Goal: Find specific page/section: Find specific page/section

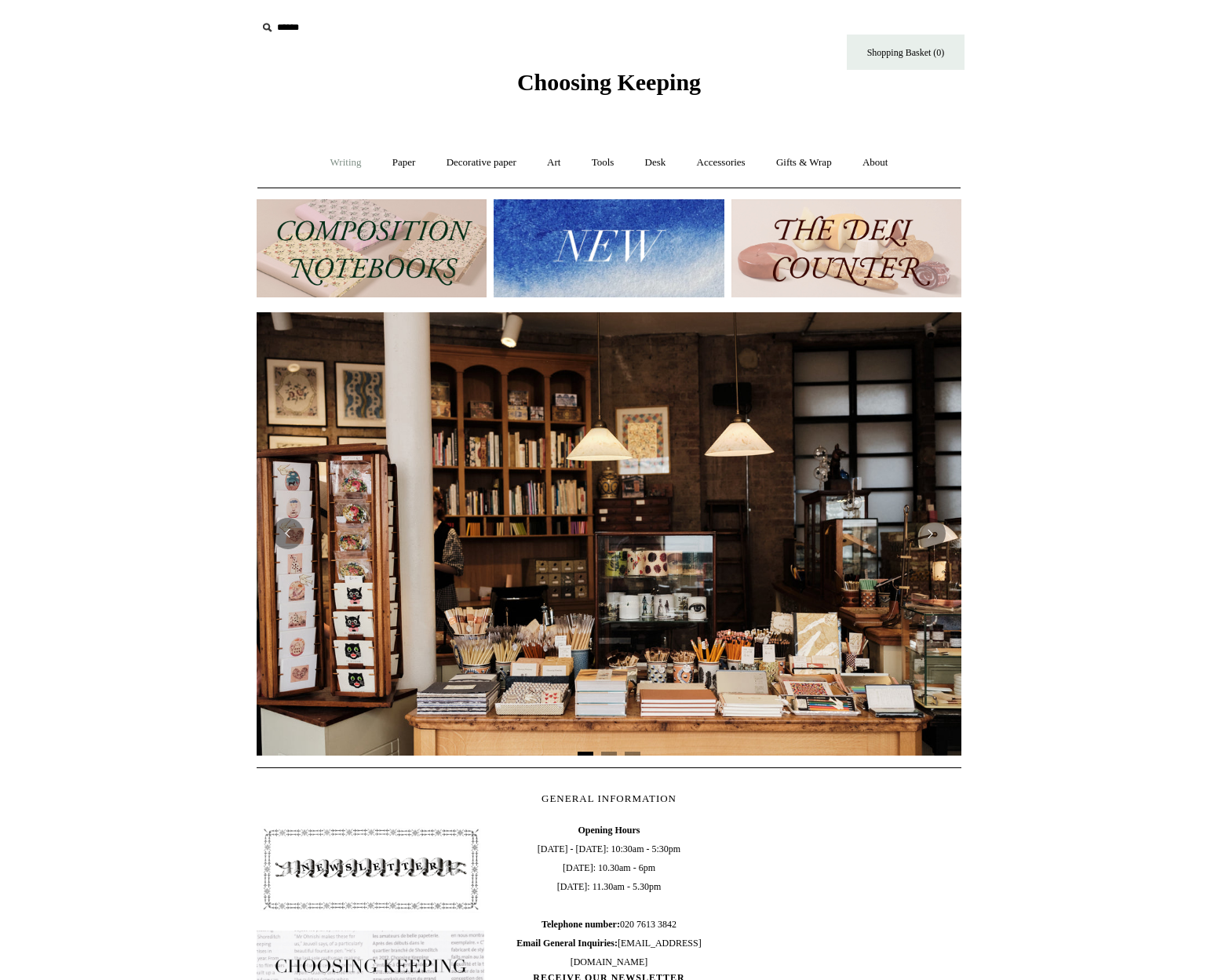
click at [324, 166] on link "Writing +" at bounding box center [345, 162] width 60 height 41
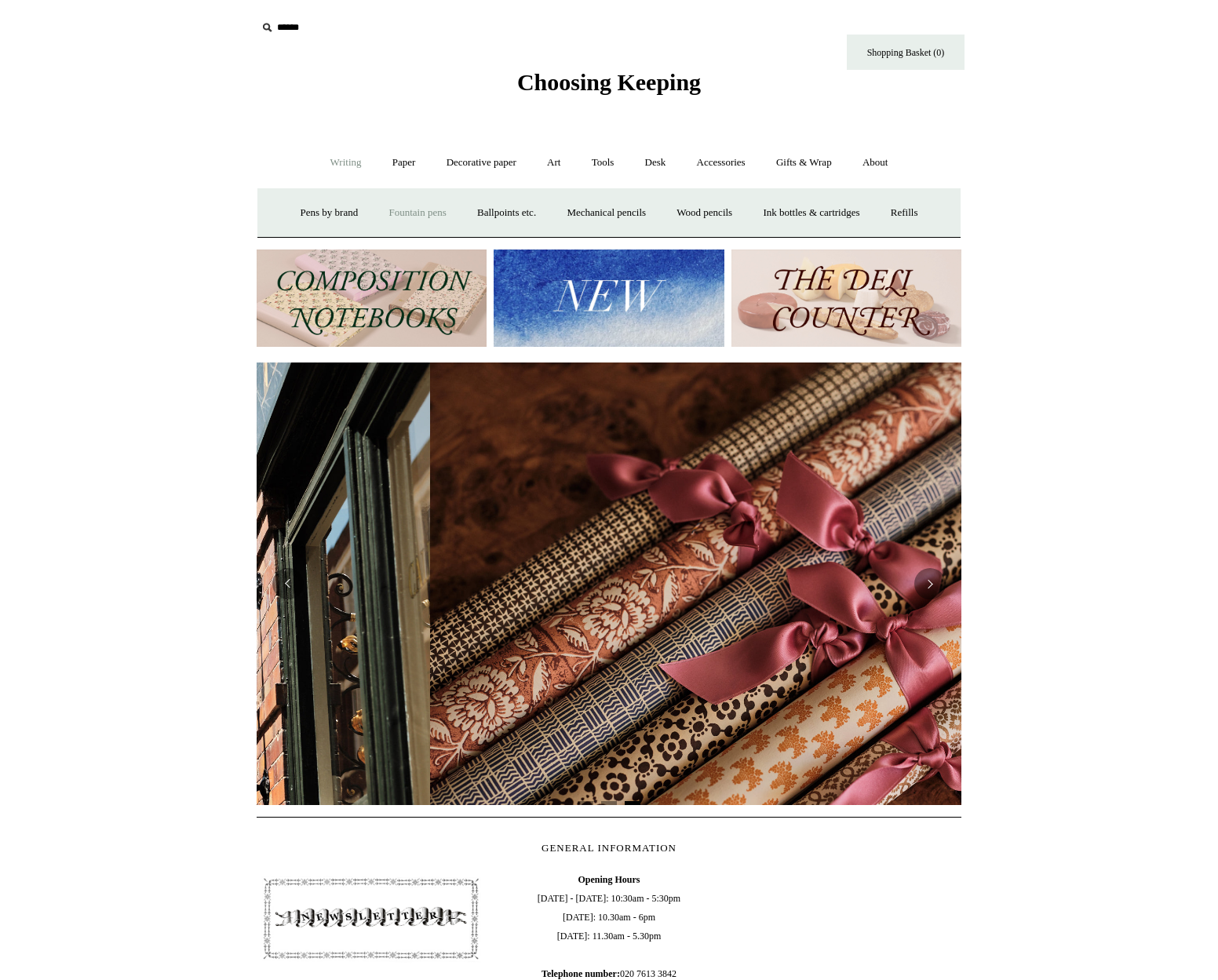
scroll to position [0, 1409]
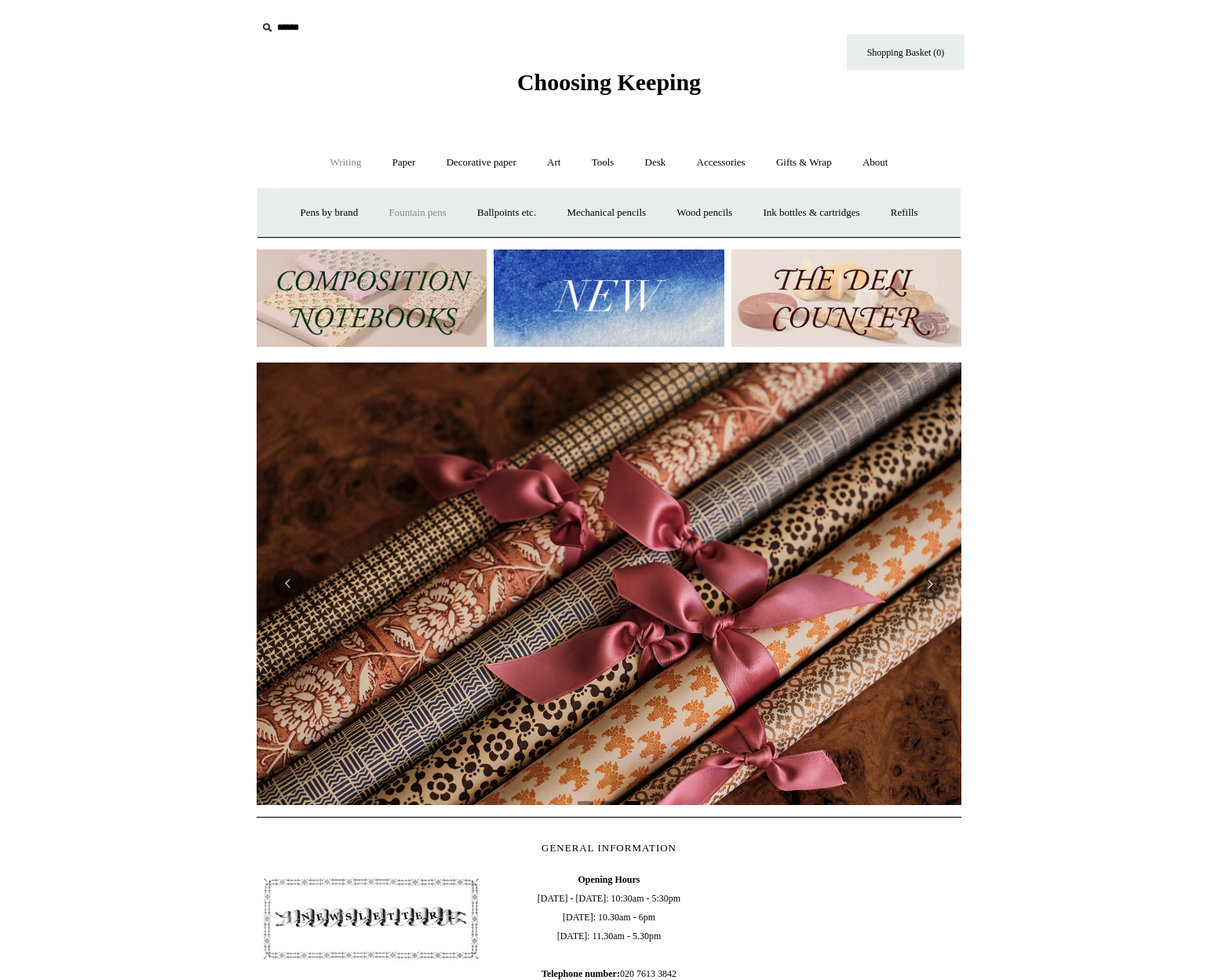
click at [406, 210] on link "Fountain pens +" at bounding box center [416, 213] width 86 height 41
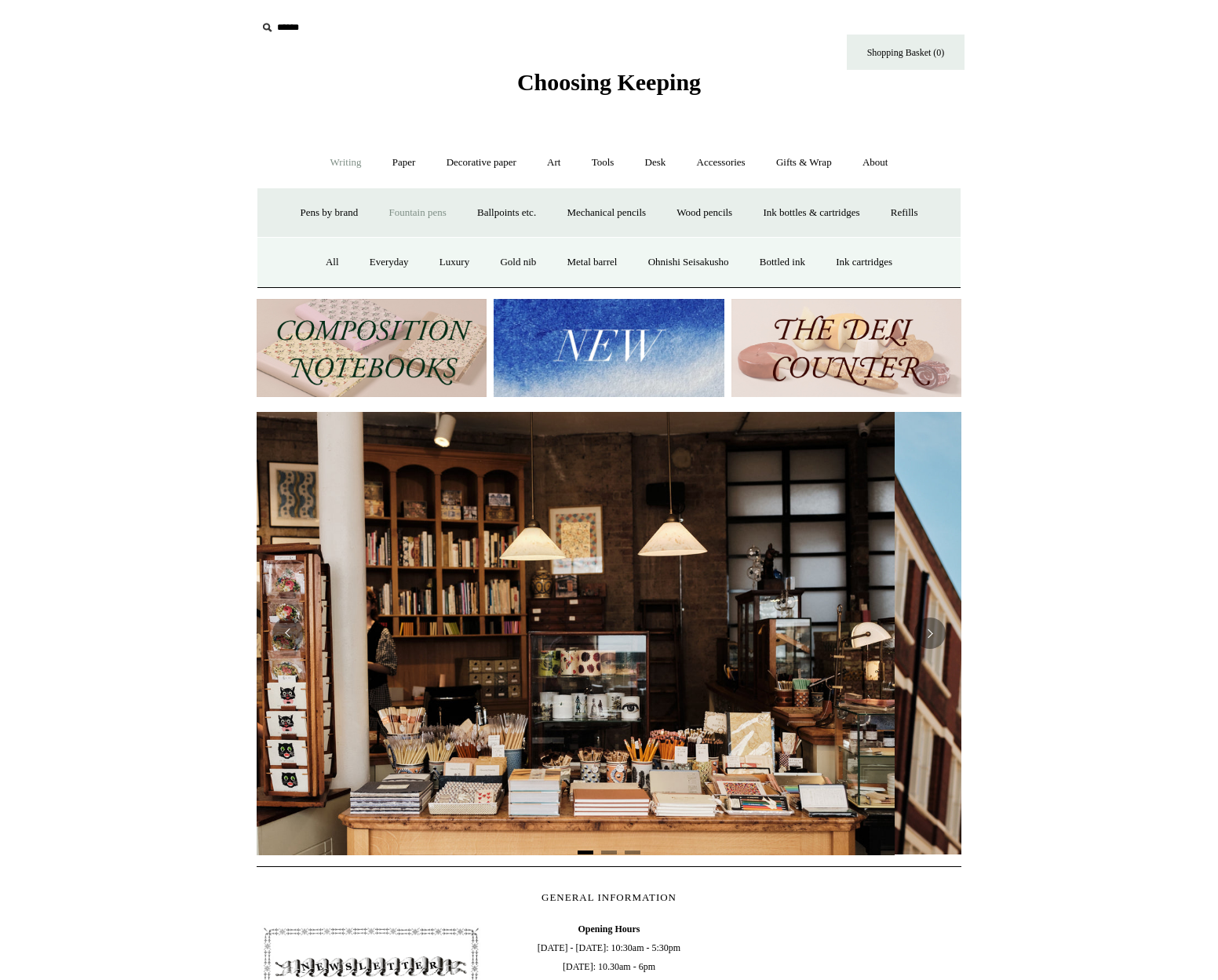
scroll to position [0, 0]
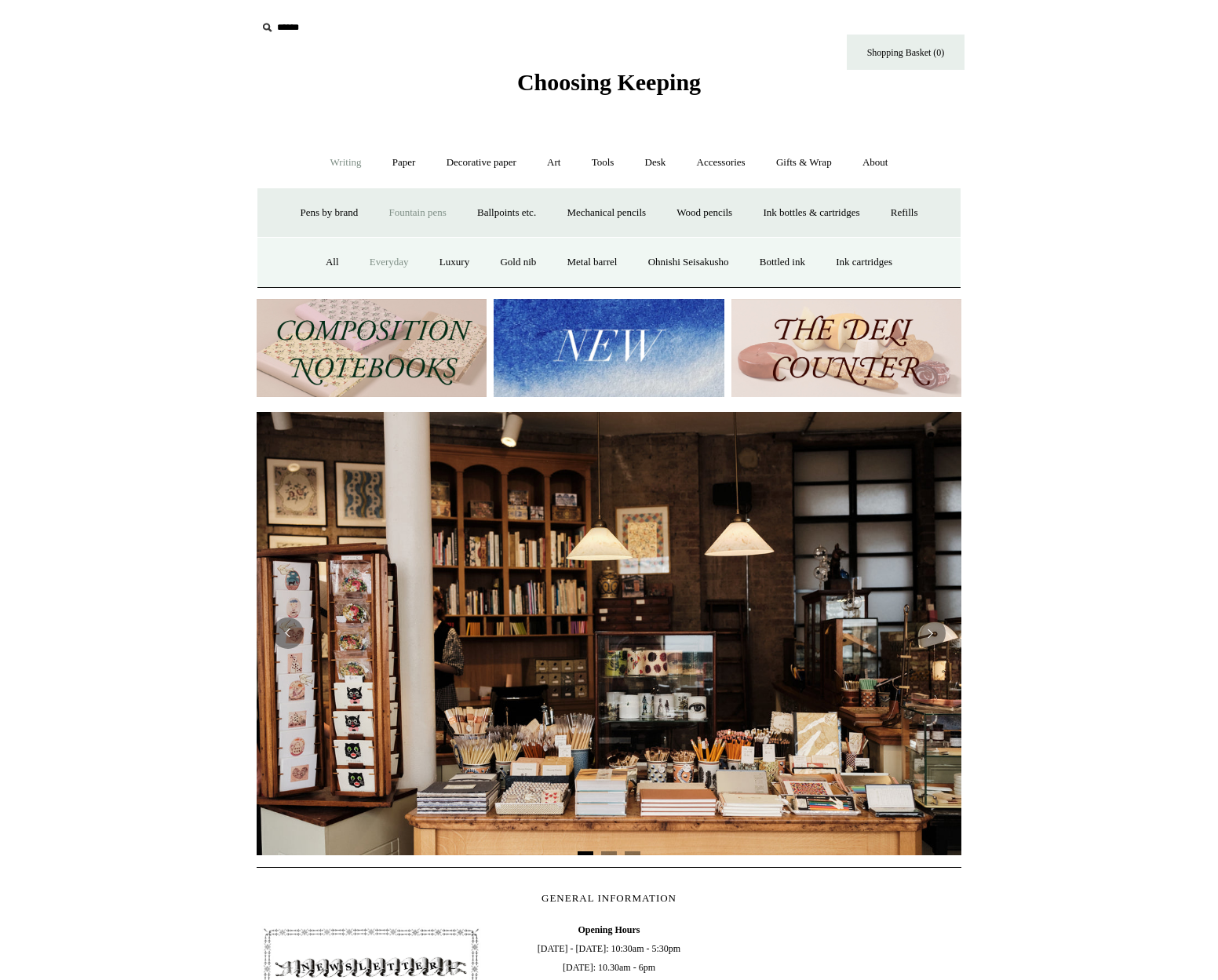
click at [379, 260] on link "Everyday" at bounding box center [389, 262] width 67 height 41
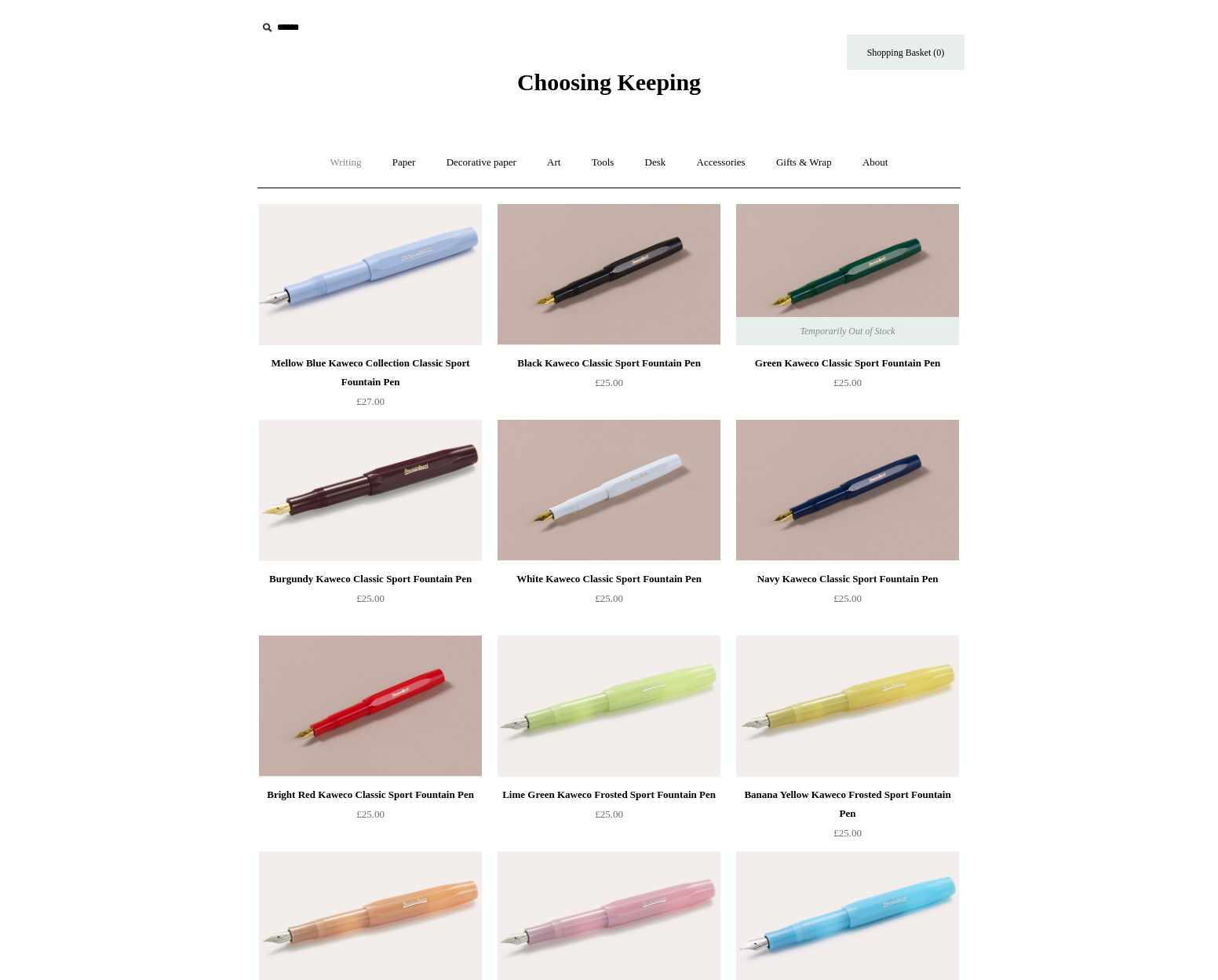
click at [338, 166] on link "Writing +" at bounding box center [345, 162] width 60 height 41
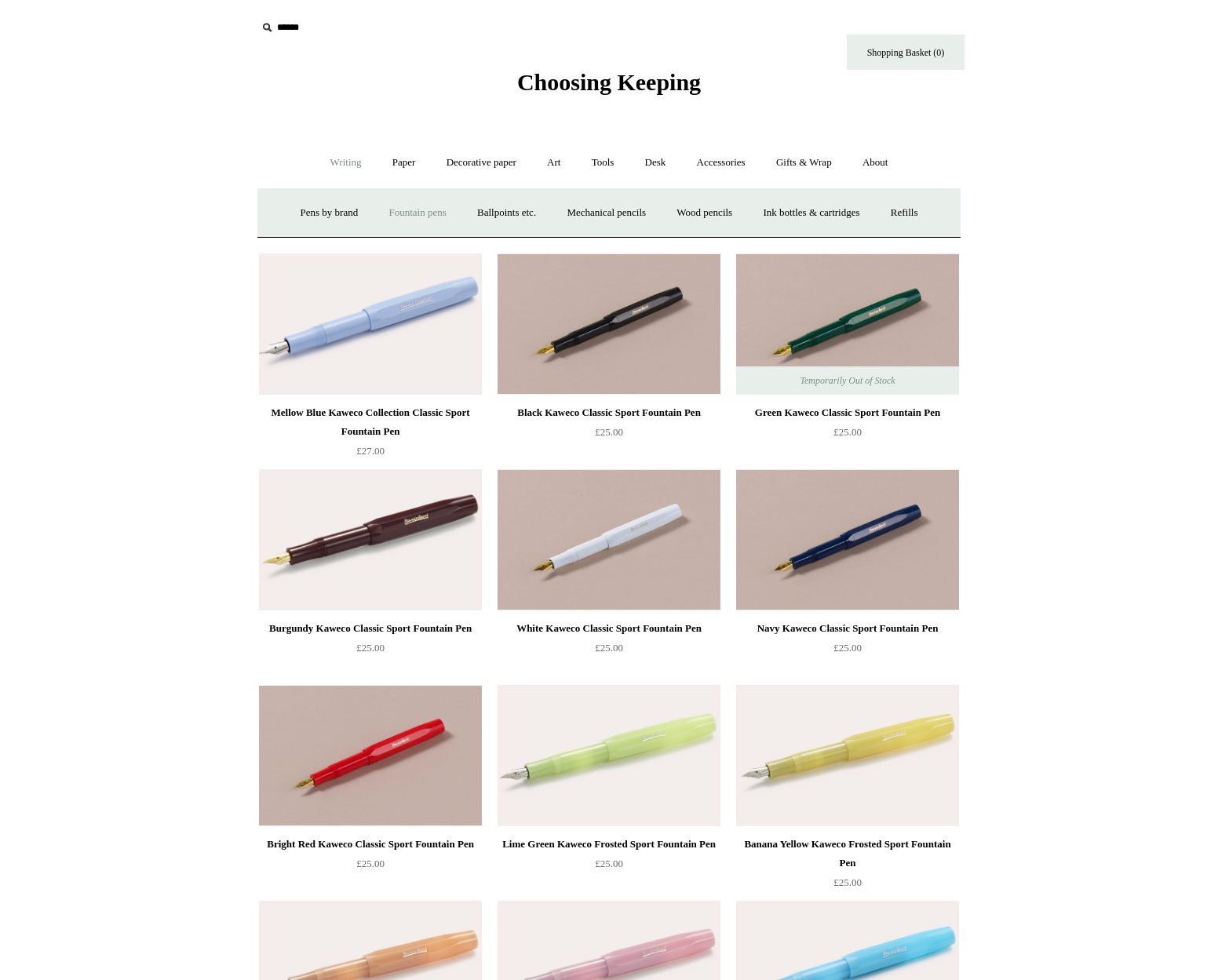
click at [402, 211] on link "Fountain pens +" at bounding box center [416, 213] width 86 height 41
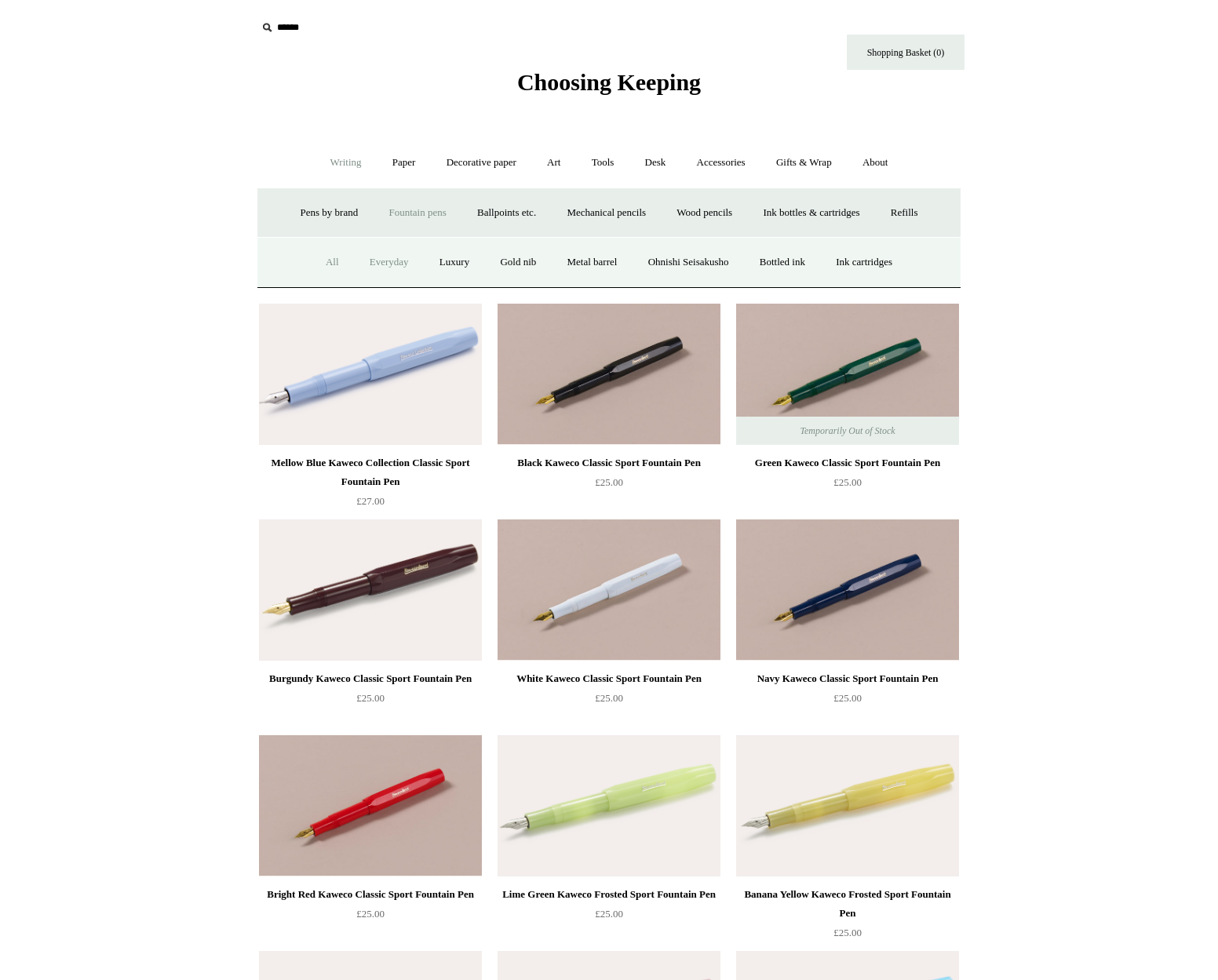
click at [327, 254] on link "All" at bounding box center [332, 262] width 41 height 41
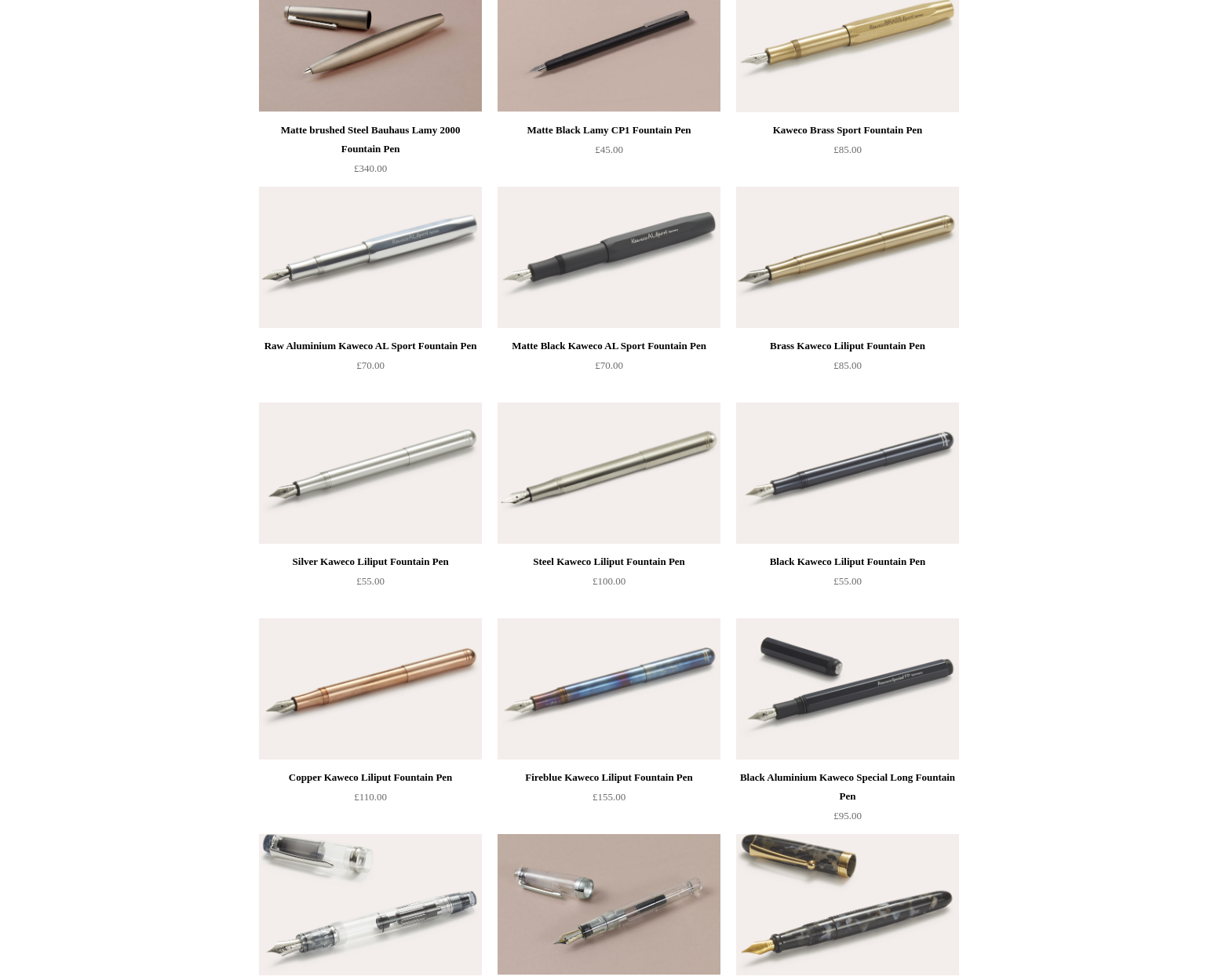
scroll to position [2344, 0]
